Goal: Transaction & Acquisition: Purchase product/service

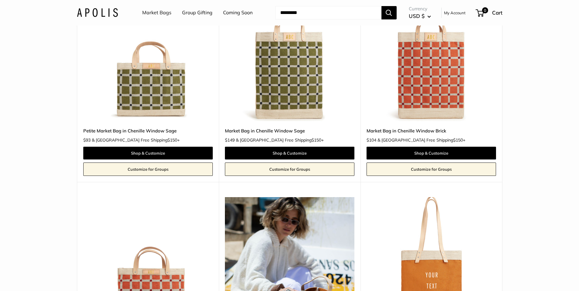
scroll to position [814, 0]
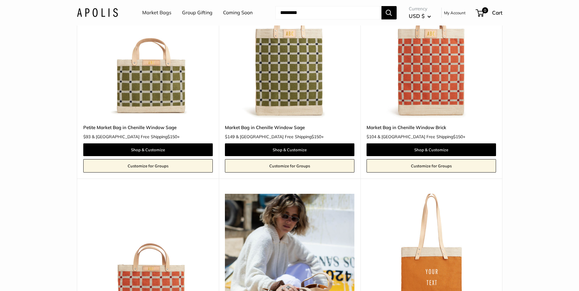
click at [0, 0] on img at bounding box center [0, 0] width 0 height 0
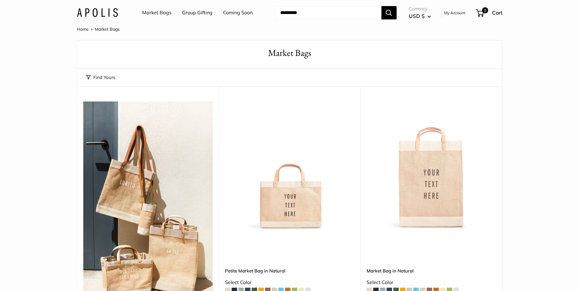
scroll to position [0, 0]
click at [0, 0] on img at bounding box center [0, 0] width 0 height 0
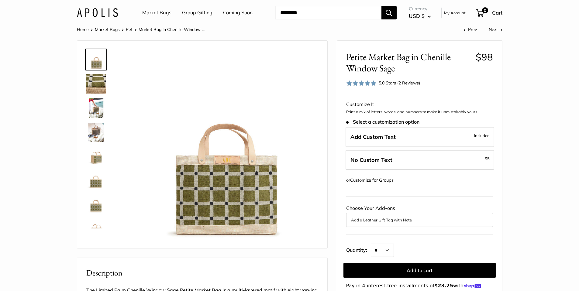
click at [97, 110] on img at bounding box center [95, 107] width 19 height 19
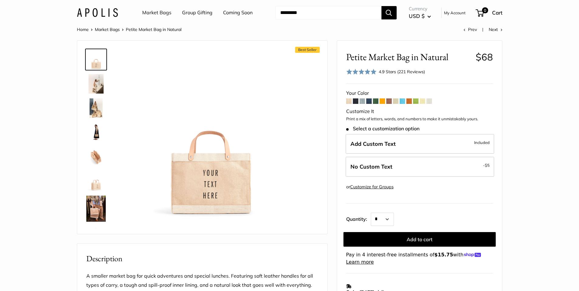
click at [403, 103] on span at bounding box center [401, 100] width 5 height 5
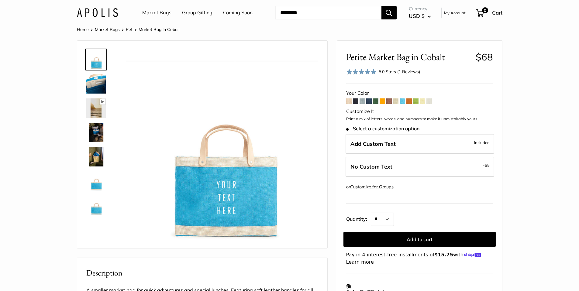
click at [417, 101] on span at bounding box center [415, 100] width 5 height 5
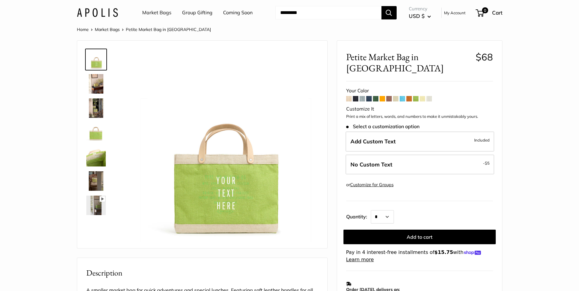
click at [401, 96] on span at bounding box center [401, 98] width 5 height 5
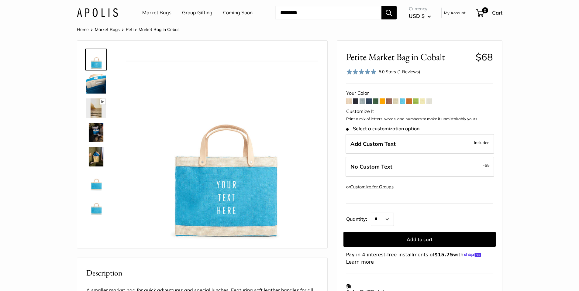
click at [423, 99] on span at bounding box center [421, 100] width 5 height 5
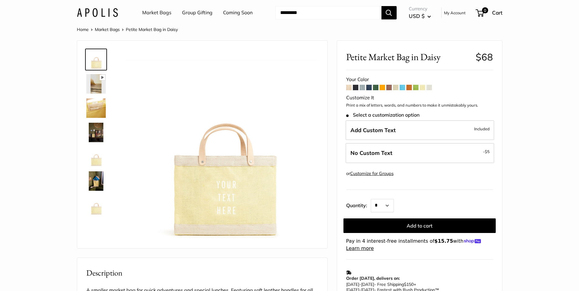
click at [370, 88] on span at bounding box center [368, 87] width 5 height 5
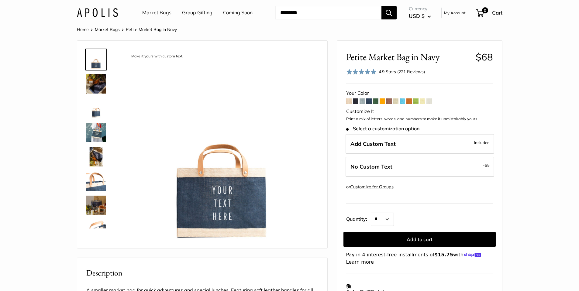
click at [375, 101] on span at bounding box center [375, 100] width 5 height 5
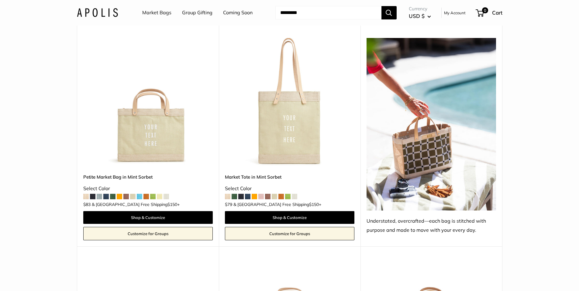
scroll to position [546, 0]
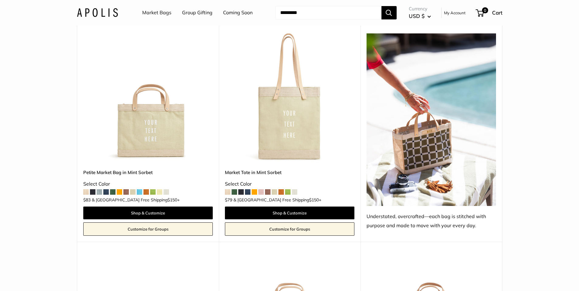
click at [391, 161] on img at bounding box center [430, 119] width 129 height 172
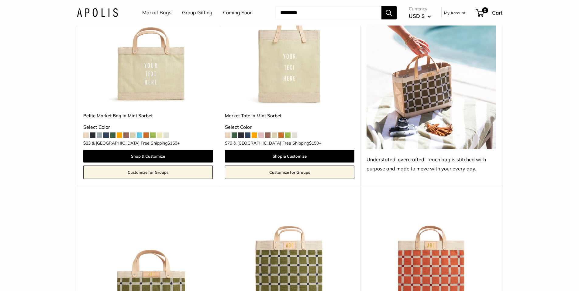
scroll to position [671, 0]
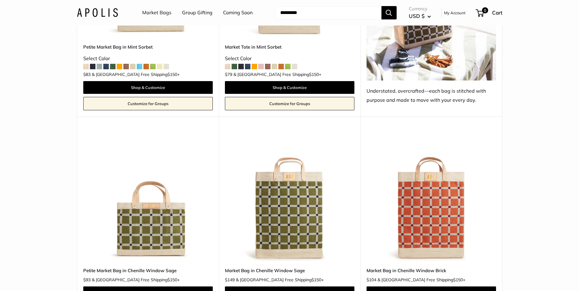
click at [0, 0] on img at bounding box center [0, 0] width 0 height 0
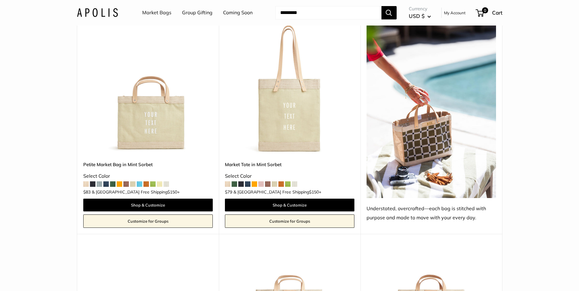
scroll to position [760, 0]
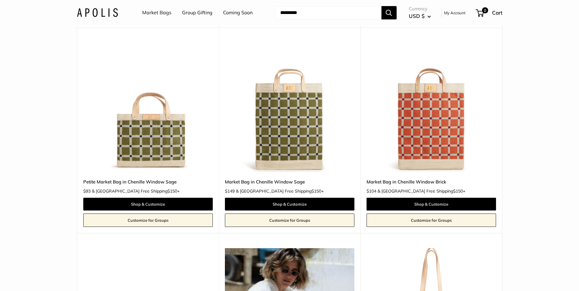
click at [0, 0] on img at bounding box center [0, 0] width 0 height 0
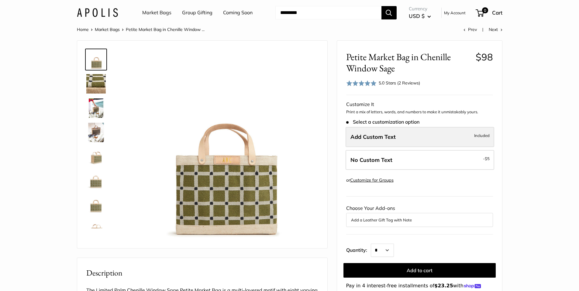
click at [387, 139] on span "Add Custom Text" at bounding box center [372, 136] width 45 height 7
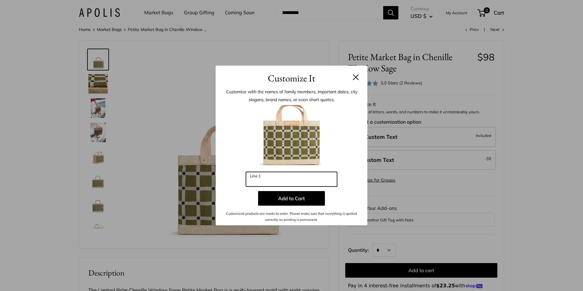
drag, startPoint x: 270, startPoint y: 179, endPoint x: 229, endPoint y: 176, distance: 40.8
click at [229, 176] on div "Enter 3 letters Line 1 Add to Cart Customized products are made to order. Pleas…" at bounding box center [292, 164] width 134 height 118
type input "*"
click at [358, 76] on button at bounding box center [356, 77] width 6 height 6
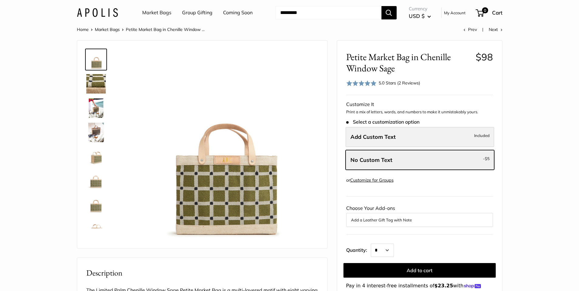
click at [380, 138] on span "Add Custom Text" at bounding box center [372, 136] width 45 height 7
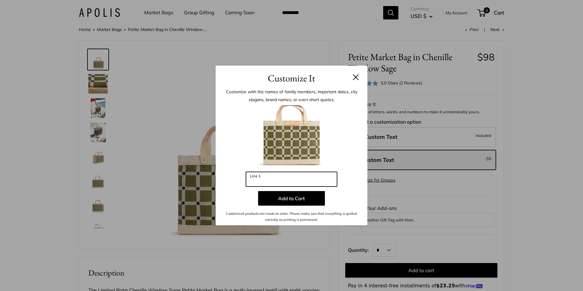
drag, startPoint x: 277, startPoint y: 183, endPoint x: 240, endPoint y: 180, distance: 37.8
click at [240, 180] on div "Enter 3 letters Line 1 Add to Cart Customized products are made to order. Pleas…" at bounding box center [292, 164] width 134 height 118
type input "*"
click at [357, 73] on h3 "Customize It" at bounding box center [292, 78] width 134 height 14
click at [357, 76] on button at bounding box center [356, 77] width 6 height 6
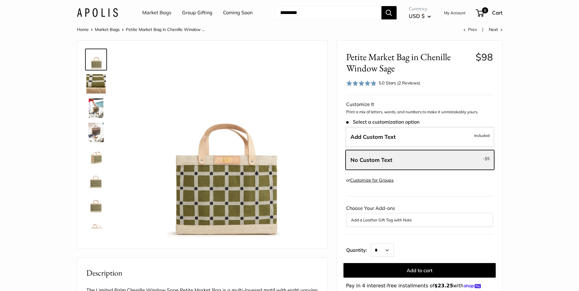
click at [96, 157] on img at bounding box center [95, 156] width 19 height 19
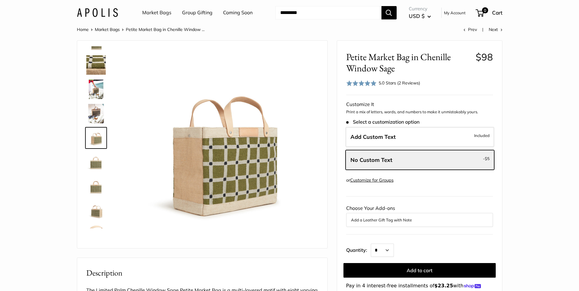
click at [90, 177] on img at bounding box center [95, 186] width 19 height 19
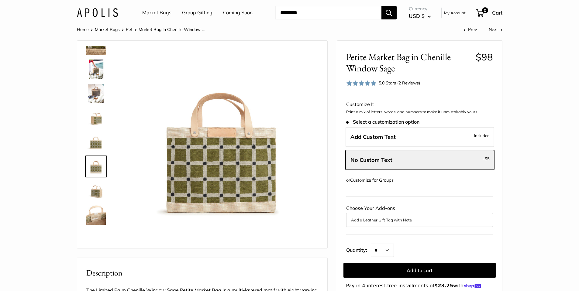
click at [96, 191] on img at bounding box center [95, 190] width 19 height 19
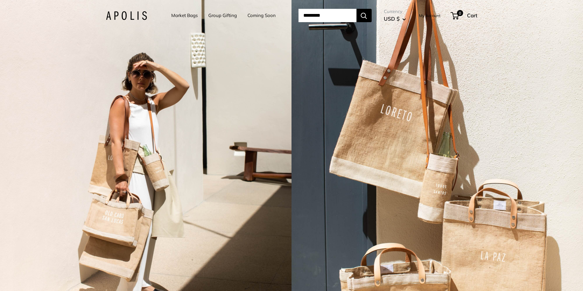
click at [181, 17] on link "Market Bags" at bounding box center [184, 15] width 26 height 9
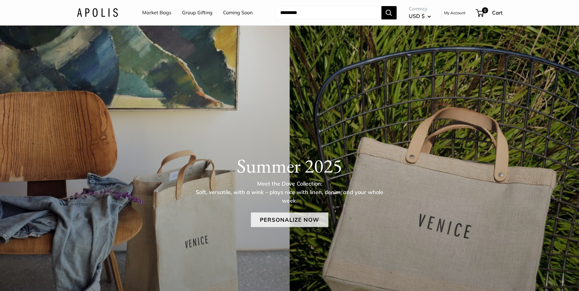
click at [309, 223] on link "Personalize Now" at bounding box center [289, 219] width 77 height 15
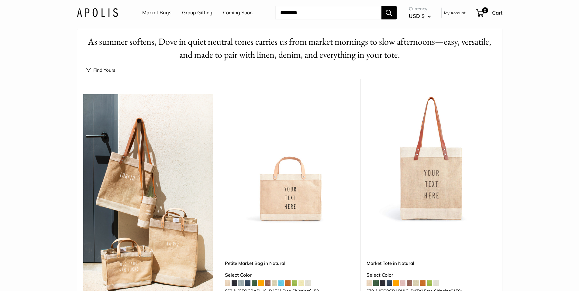
scroll to position [51, 0]
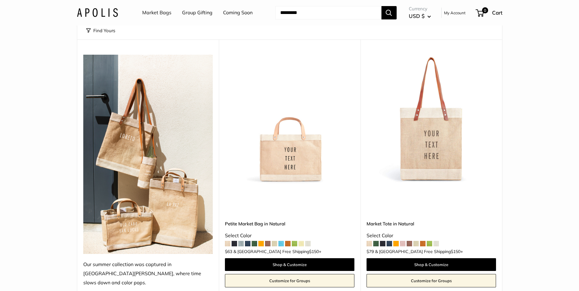
click at [0, 0] on img at bounding box center [0, 0] width 0 height 0
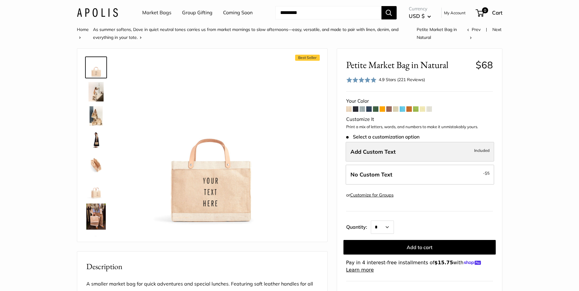
click at [373, 150] on span "Add Custom Text" at bounding box center [372, 151] width 45 height 7
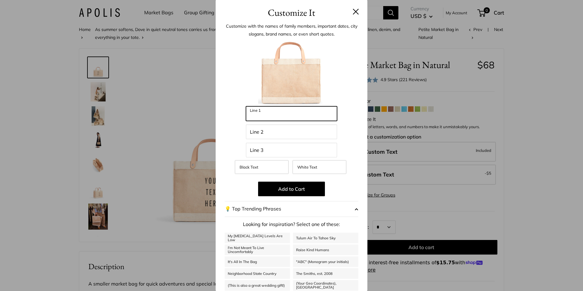
click at [274, 115] on input "Line 1" at bounding box center [291, 113] width 91 height 15
type input "******"
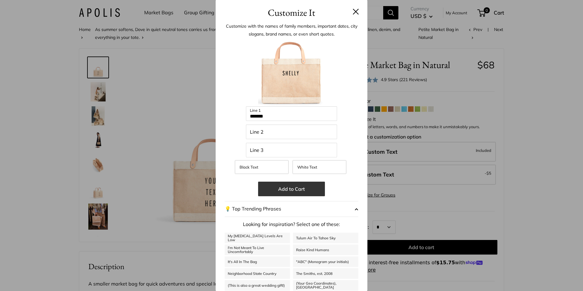
click at [267, 183] on button "Add to Cart" at bounding box center [291, 189] width 67 height 15
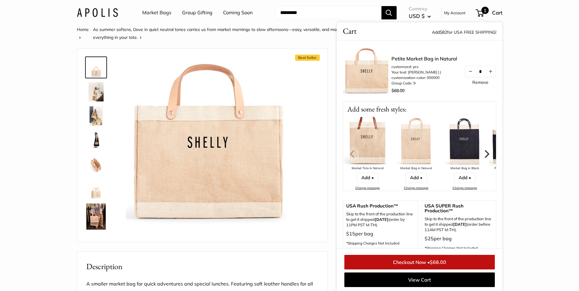
click at [400, 265] on link "Checkout Now • $68.00" at bounding box center [419, 262] width 150 height 15
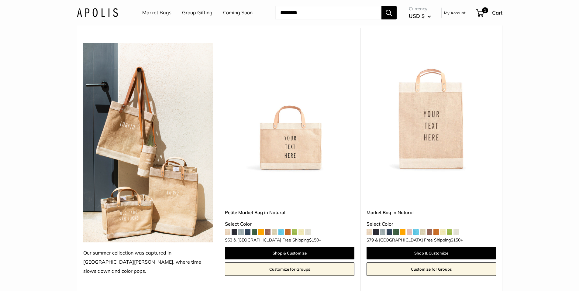
scroll to position [60, 0]
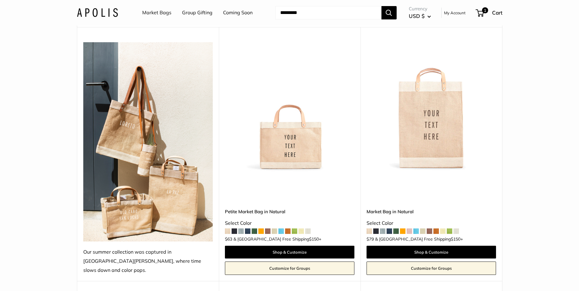
click at [0, 0] on img at bounding box center [0, 0] width 0 height 0
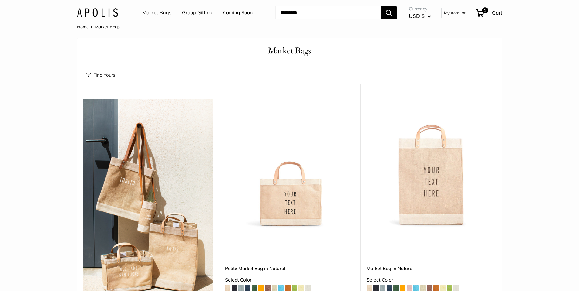
scroll to position [0, 0]
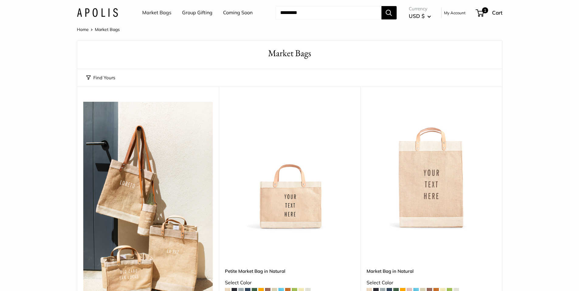
click at [0, 0] on img at bounding box center [0, 0] width 0 height 0
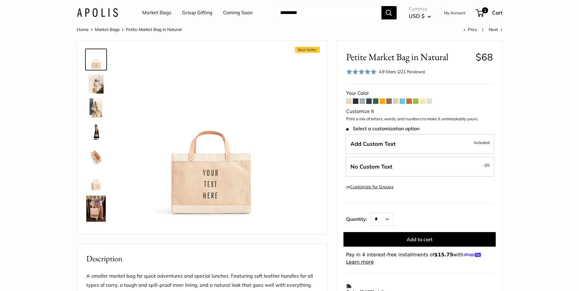
click at [356, 102] on span at bounding box center [355, 100] width 5 height 5
click at [353, 100] on span at bounding box center [355, 100] width 5 height 5
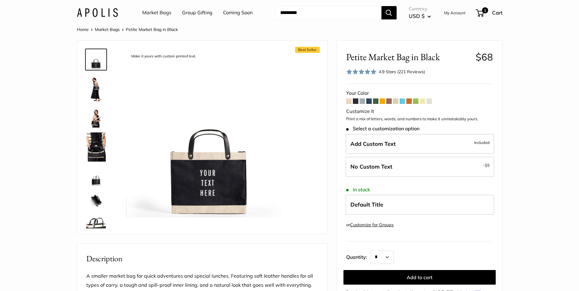
click at [380, 101] on span at bounding box center [381, 100] width 5 height 5
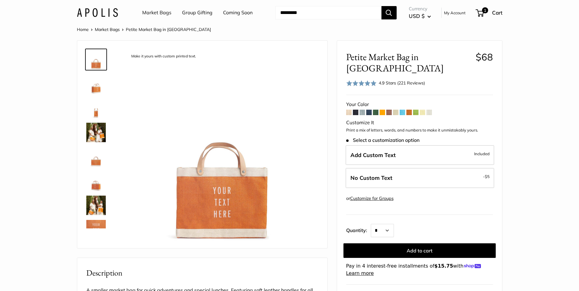
click at [421, 110] on span at bounding box center [421, 112] width 5 height 5
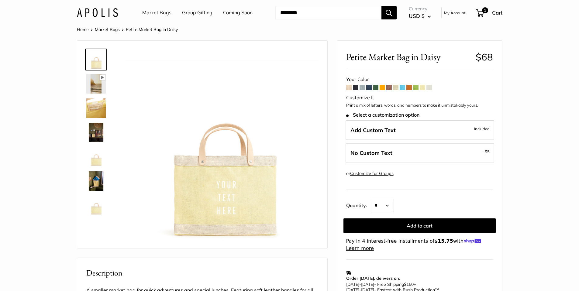
click at [402, 89] on span at bounding box center [401, 87] width 5 height 5
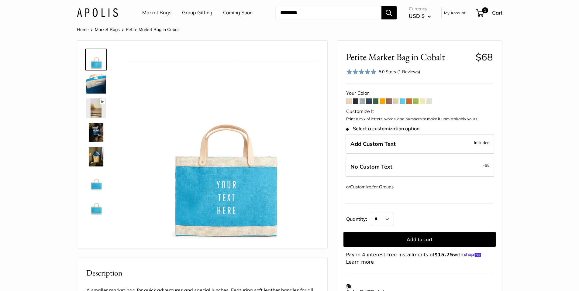
click at [381, 99] on span at bounding box center [381, 100] width 5 height 5
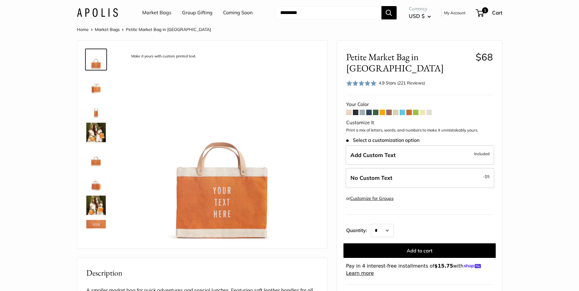
click at [396, 110] on span at bounding box center [395, 112] width 5 height 5
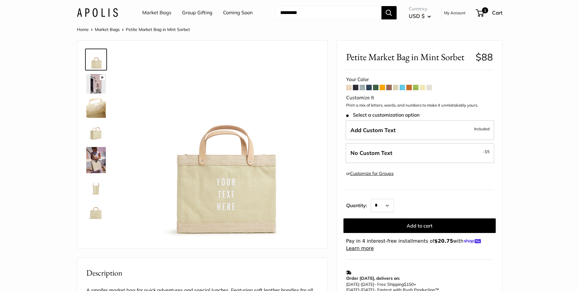
click at [405, 87] on span at bounding box center [401, 87] width 5 height 5
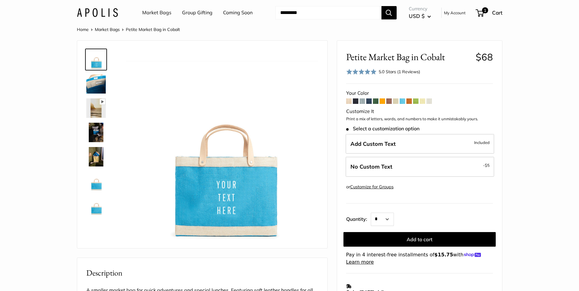
click at [422, 101] on span at bounding box center [421, 100] width 5 height 5
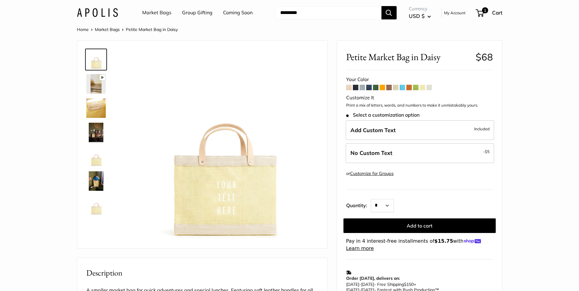
click at [96, 183] on img at bounding box center [95, 180] width 19 height 19
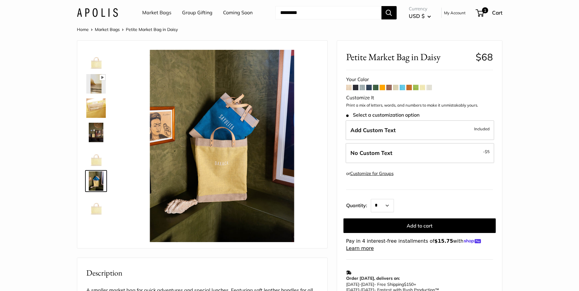
click at [102, 105] on img at bounding box center [95, 107] width 19 height 19
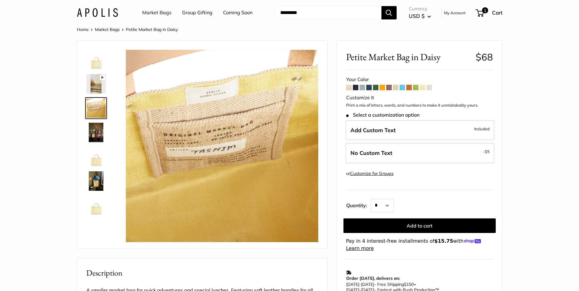
click at [96, 62] on img at bounding box center [95, 59] width 19 height 19
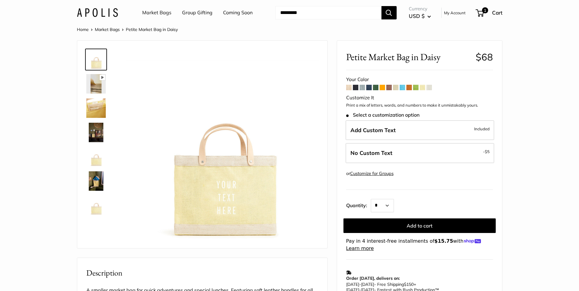
click at [92, 180] on img at bounding box center [95, 180] width 19 height 19
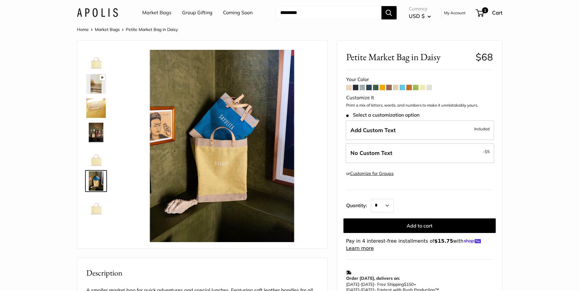
click at [403, 88] on span at bounding box center [401, 87] width 5 height 5
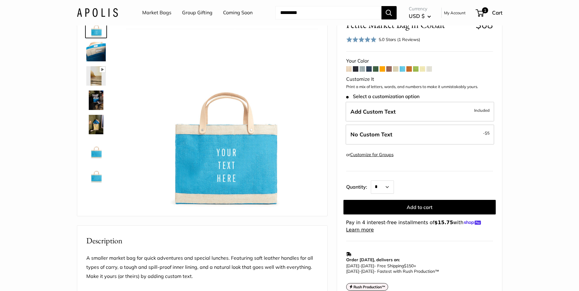
scroll to position [33, 0]
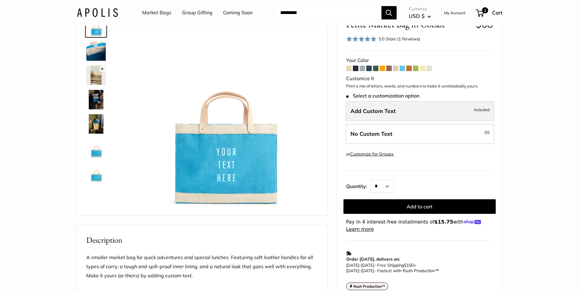
click at [394, 112] on span "Add Custom Text" at bounding box center [372, 111] width 45 height 7
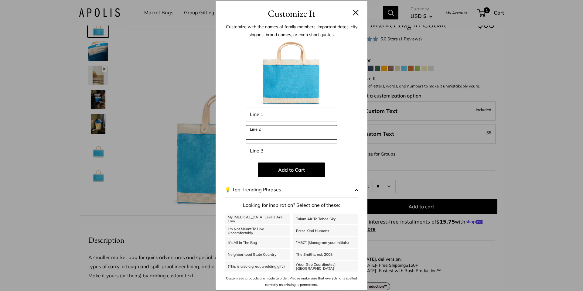
click at [289, 134] on input "Line 2" at bounding box center [291, 132] width 91 height 15
click at [267, 135] on input "**********" at bounding box center [291, 132] width 91 height 15
click at [299, 132] on input "*********" at bounding box center [291, 132] width 91 height 15
type input "*********"
click at [242, 73] on div at bounding box center [292, 73] width 134 height 67
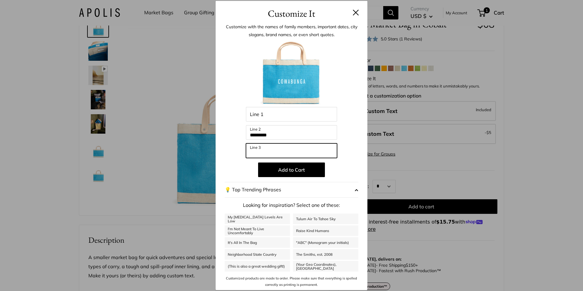
click at [267, 156] on input "Line 3" at bounding box center [291, 150] width 91 height 15
drag, startPoint x: 273, startPoint y: 149, endPoint x: 262, endPoint y: 153, distance: 11.1
click at [262, 153] on input "******" at bounding box center [291, 150] width 91 height 15
type input "*"
drag, startPoint x: 261, startPoint y: 154, endPoint x: 228, endPoint y: 155, distance: 33.4
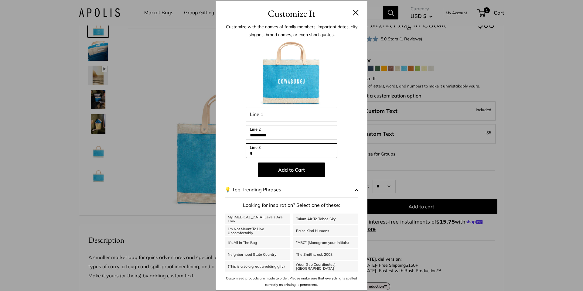
click at [228, 155] on div "Enter 39 letters Line 1 ********* Line 2 * Line 3 Add to Cart 💡 Top Trending Ph…" at bounding box center [292, 164] width 134 height 248
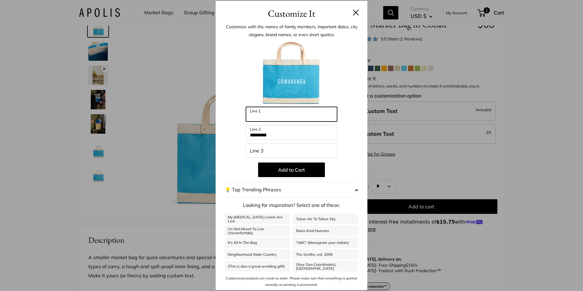
click at [264, 117] on input "Line 1" at bounding box center [291, 114] width 91 height 15
type input "***"
drag, startPoint x: 264, startPoint y: 117, endPoint x: 233, endPoint y: 117, distance: 31.3
click at [233, 117] on div "Enter 39 letters *** Line 1 ********* Line 2 Line 3 Add to Cart 💡 Top Trending …" at bounding box center [292, 164] width 134 height 248
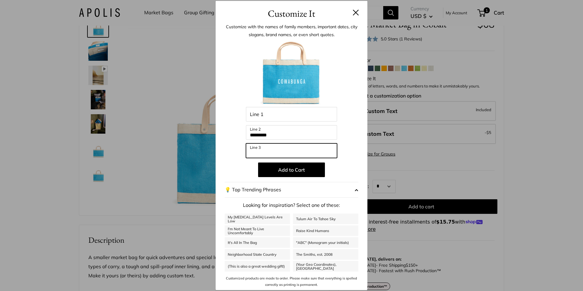
click at [254, 149] on input "Line 3" at bounding box center [291, 150] width 91 height 15
type input "***"
drag, startPoint x: 263, startPoint y: 151, endPoint x: 221, endPoint y: 155, distance: 41.6
click at [221, 155] on div "Customize with the names of family members, important dates, city slogans, bran…" at bounding box center [292, 155] width 152 height 270
click at [227, 159] on div "Enter 39 letters Line 1 ********* Line 2 Line 3 Add to Cart 💡 Top Trending Phra…" at bounding box center [292, 164] width 134 height 248
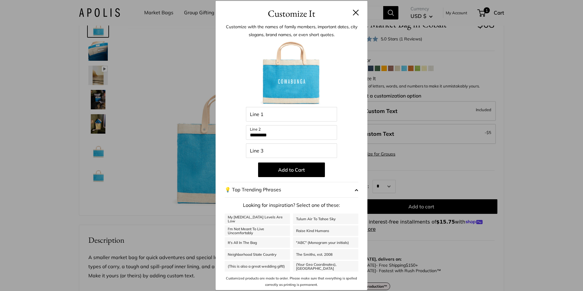
click at [357, 13] on button at bounding box center [356, 12] width 6 height 6
